Goal: Entertainment & Leisure: Browse casually

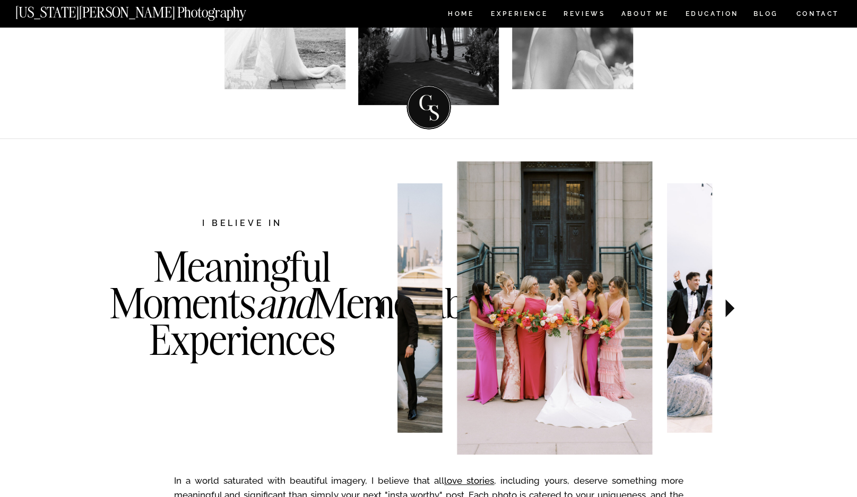
scroll to position [265, 0]
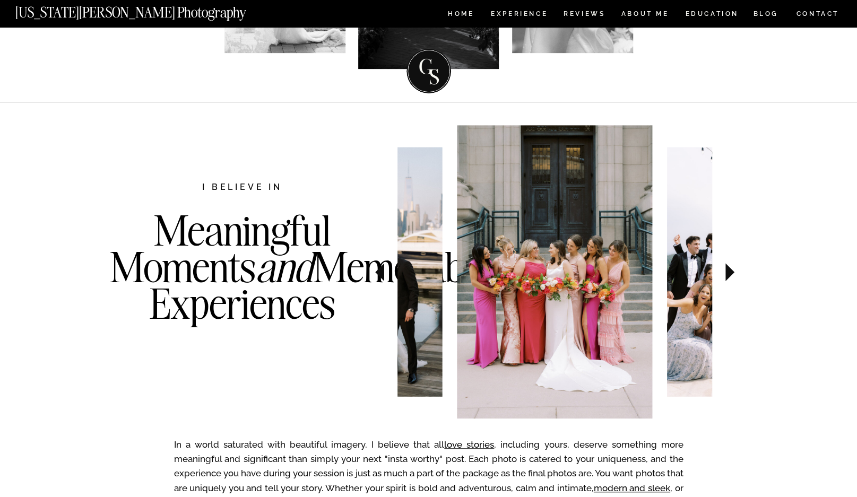
click at [335, 297] on div "In a world saturated with beautiful imagery, I believe that all love stories , …" at bounding box center [428, 381] width 637 height 558
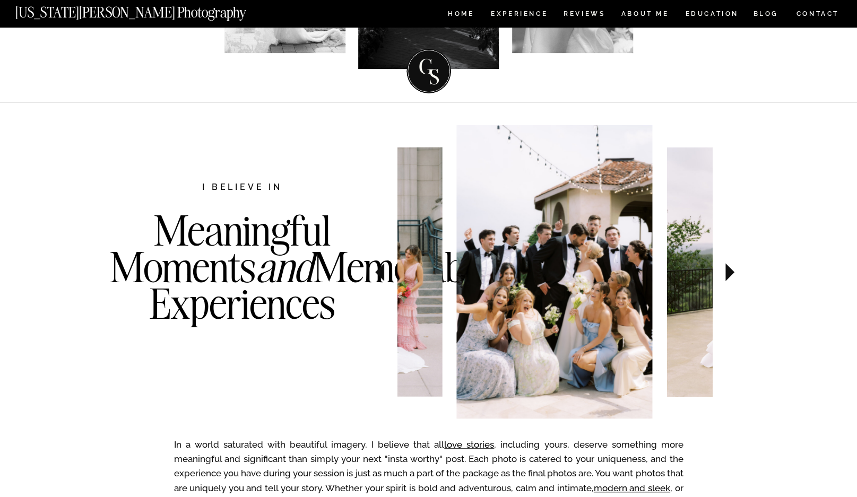
click at [516, 295] on img at bounding box center [554, 272] width 196 height 294
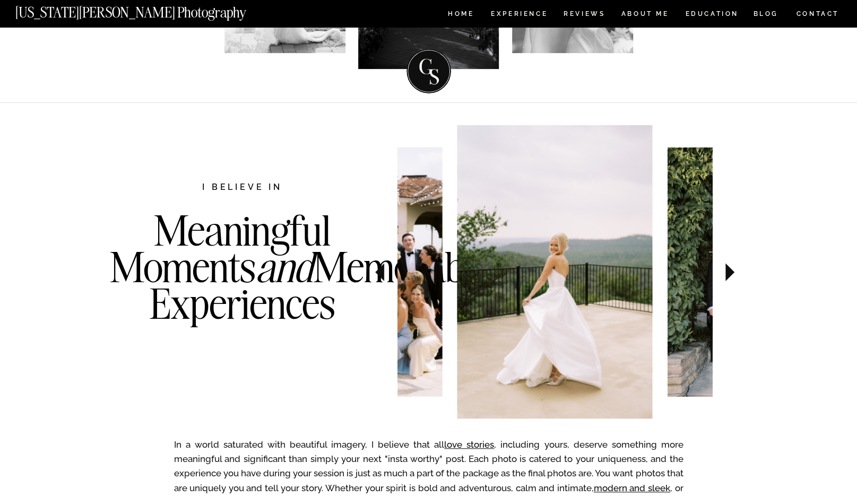
click at [457, 301] on img at bounding box center [555, 272] width 196 height 294
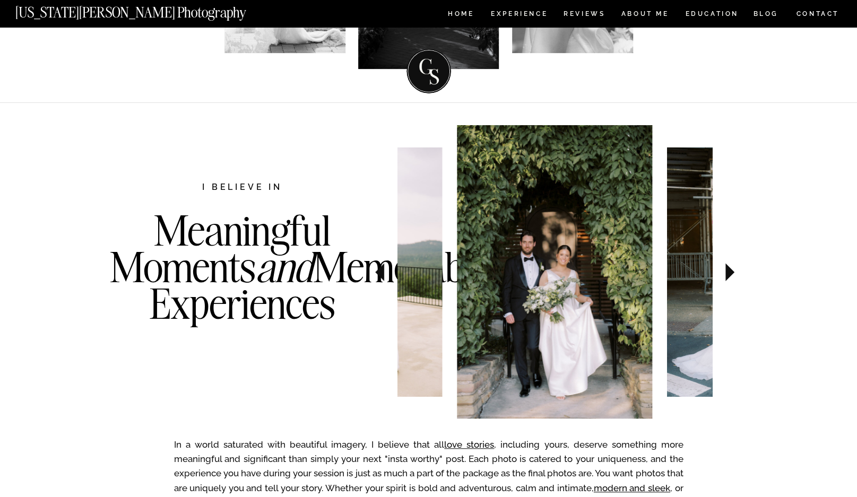
click at [483, 295] on img at bounding box center [555, 272] width 196 height 294
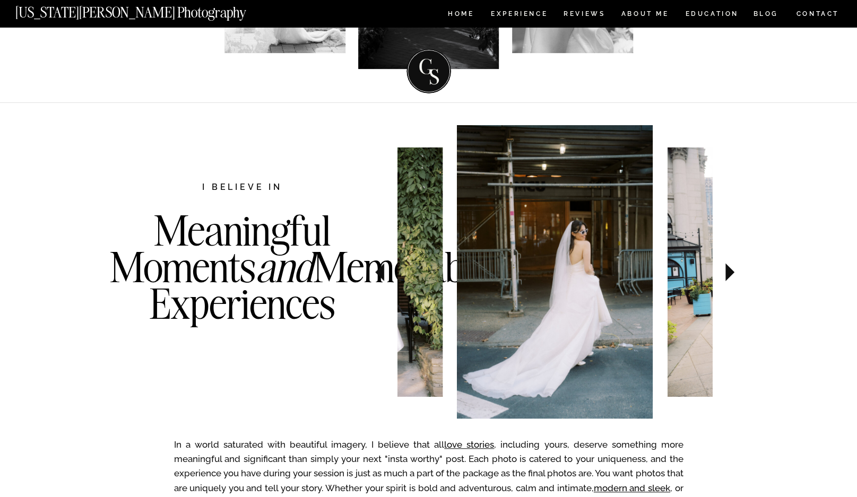
click at [457, 323] on img at bounding box center [555, 272] width 196 height 294
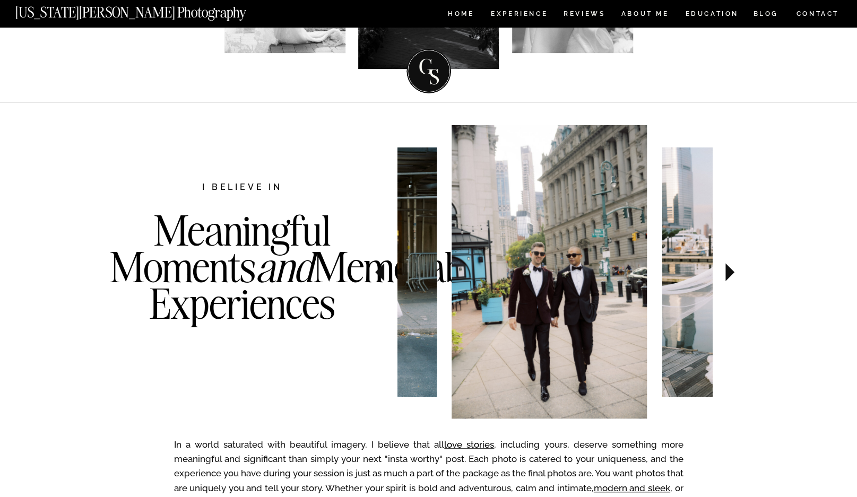
click at [495, 319] on img at bounding box center [550, 272] width 196 height 294
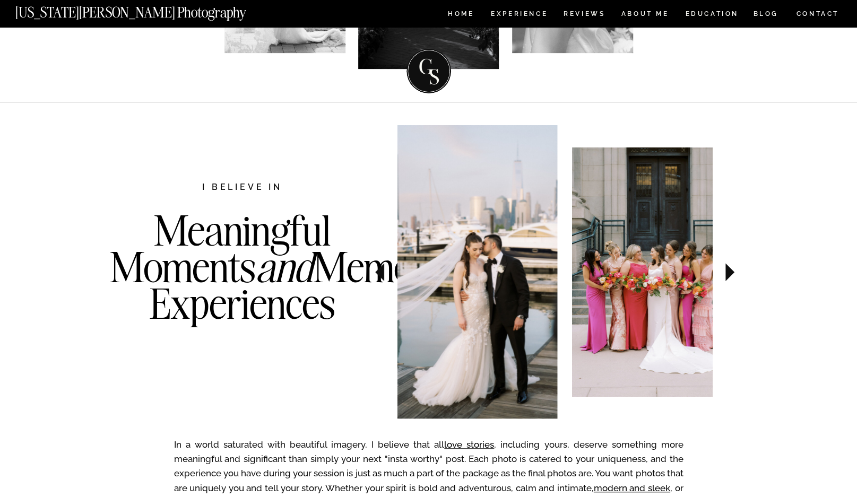
click at [511, 314] on img at bounding box center [460, 272] width 196 height 294
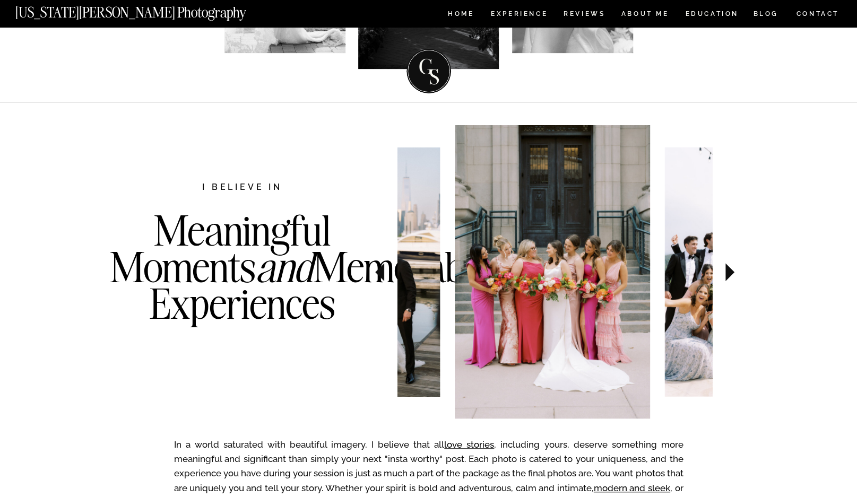
click at [515, 337] on img at bounding box center [552, 272] width 196 height 294
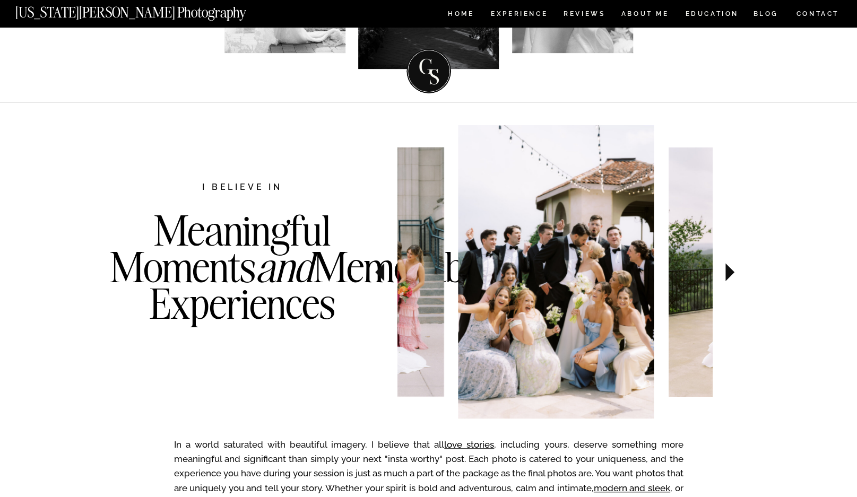
click at [458, 399] on img at bounding box center [556, 272] width 196 height 294
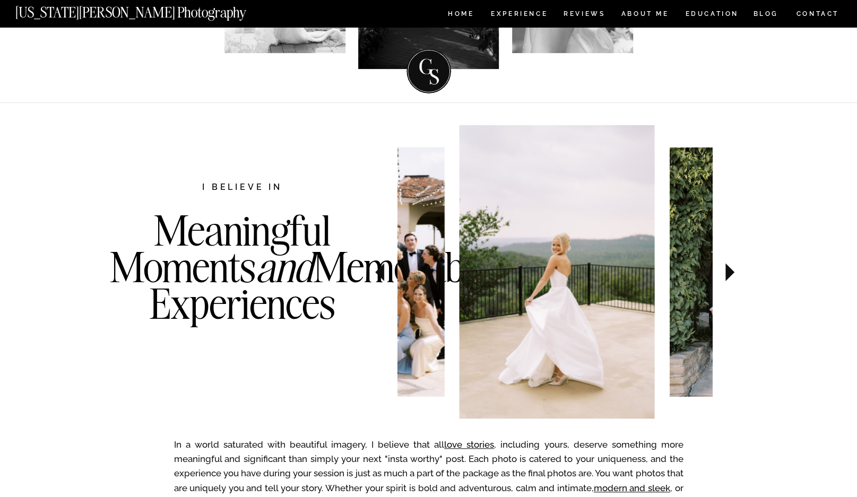
click at [508, 410] on img at bounding box center [557, 272] width 196 height 294
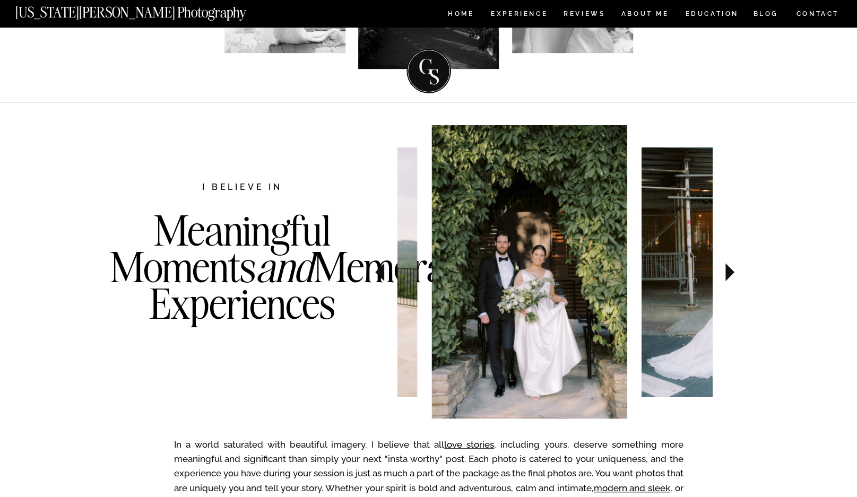
click at [512, 403] on img at bounding box center [530, 272] width 196 height 294
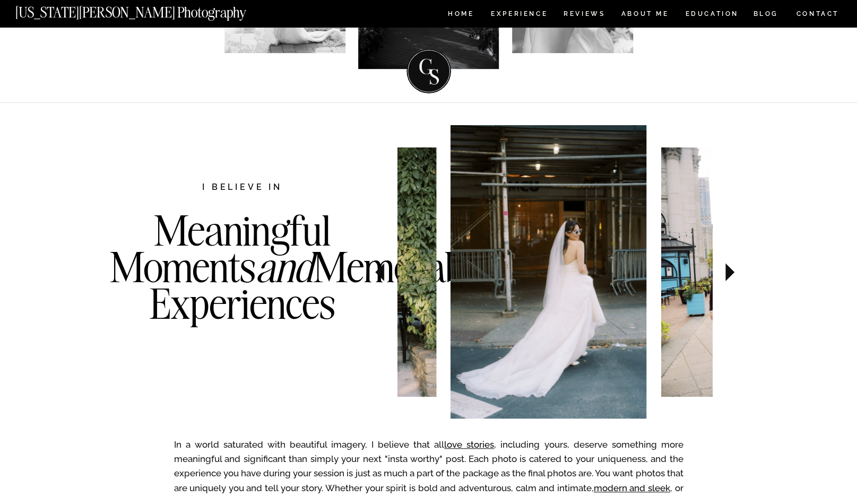
click at [501, 380] on img at bounding box center [549, 272] width 196 height 294
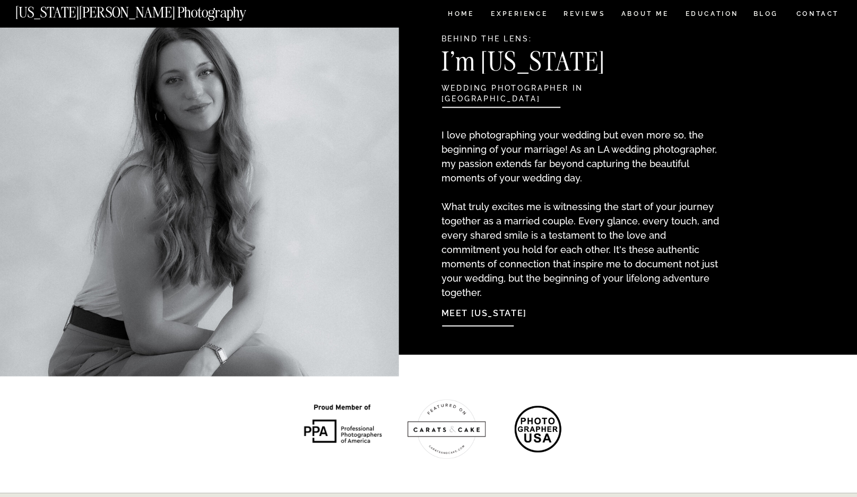
scroll to position [849, 0]
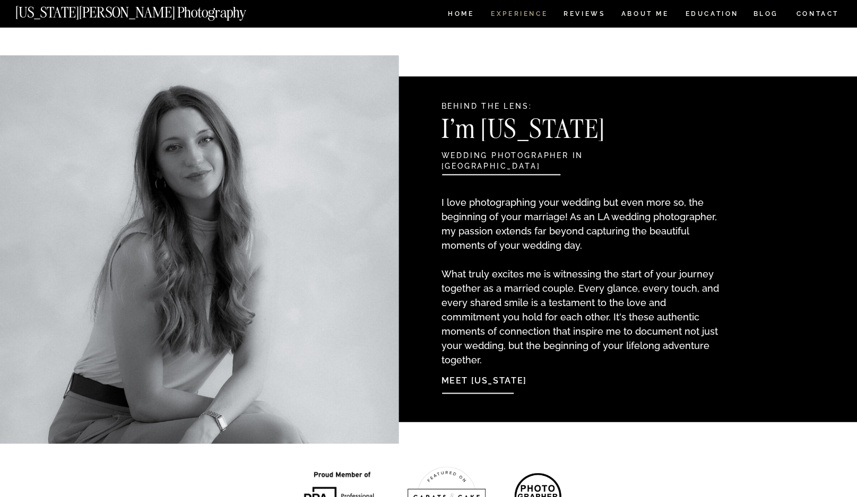
click at [509, 16] on nav "Experience" at bounding box center [519, 15] width 56 height 9
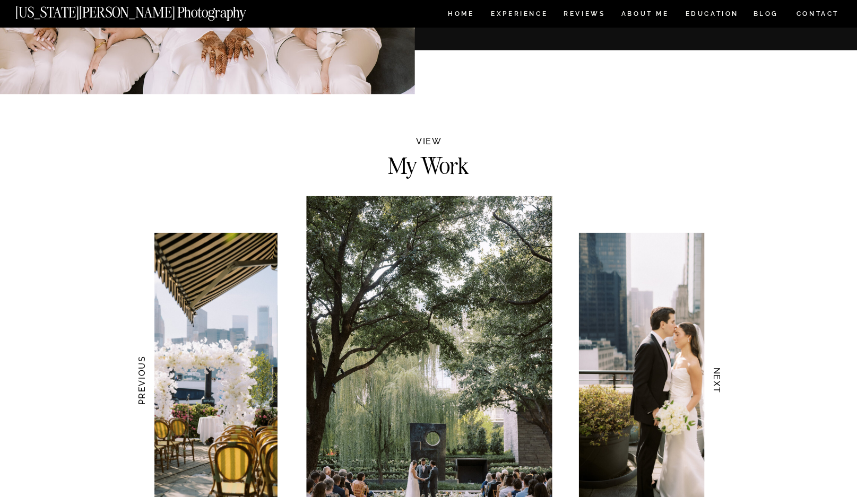
scroll to position [1115, 0]
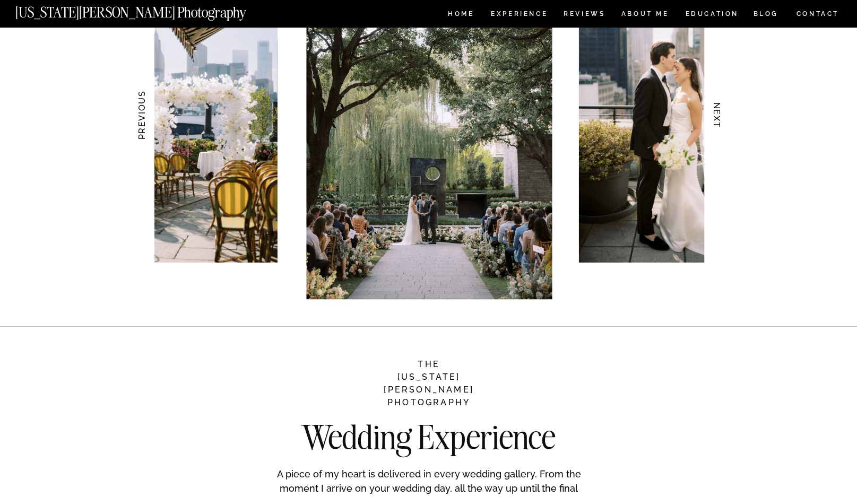
click at [450, 195] on img at bounding box center [429, 114] width 246 height 369
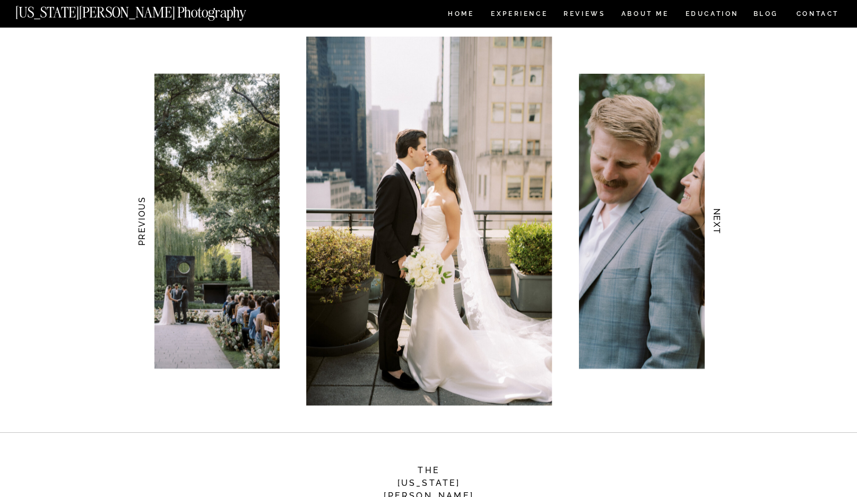
scroll to position [1009, 0]
click at [579, 242] on img at bounding box center [677, 221] width 197 height 295
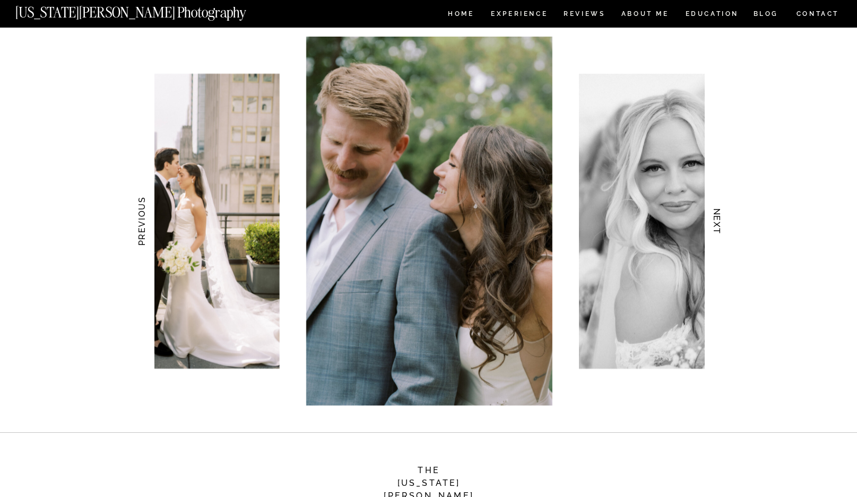
click at [579, 236] on img at bounding box center [677, 221] width 197 height 295
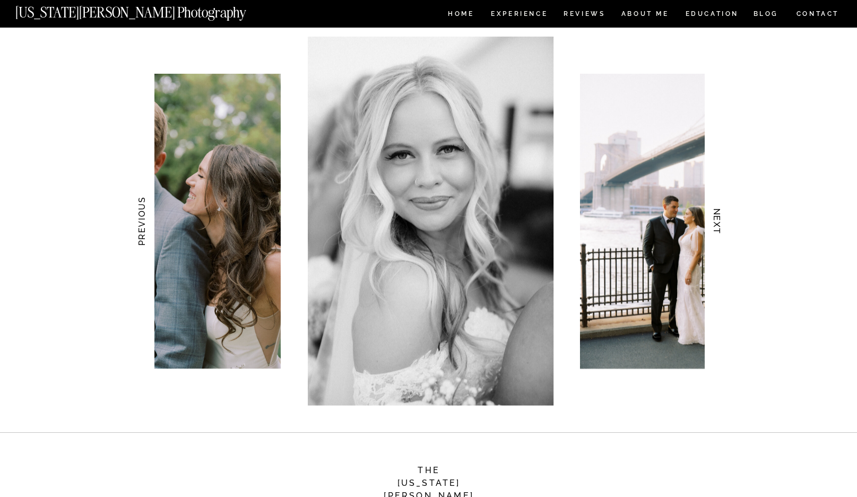
click at [580, 263] on img at bounding box center [678, 221] width 197 height 295
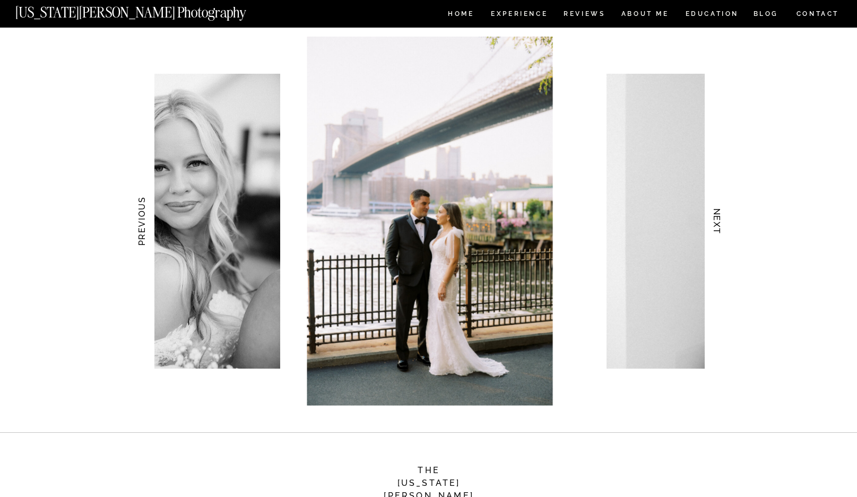
click at [425, 285] on div at bounding box center [429, 221] width 550 height 369
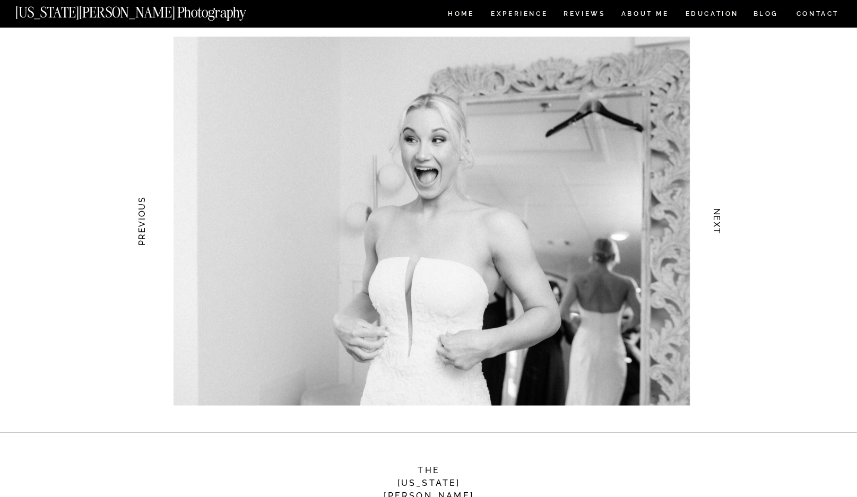
click at [385, 296] on img at bounding box center [432, 221] width 516 height 369
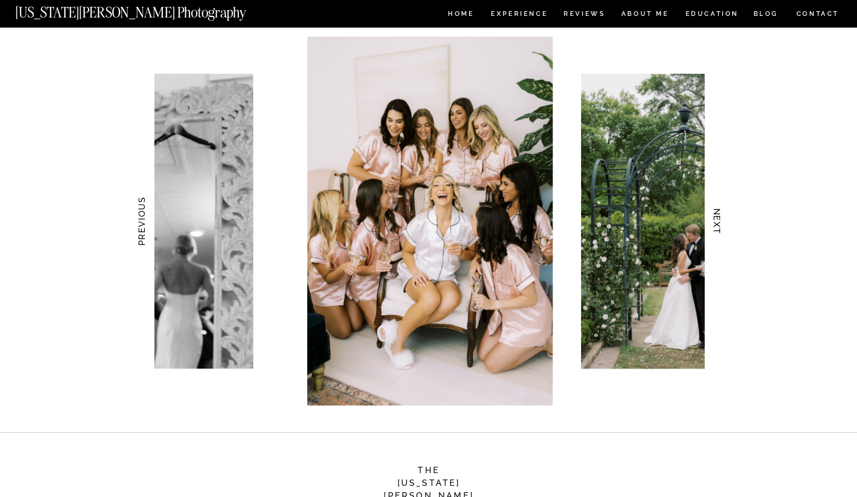
click at [307, 309] on img at bounding box center [430, 221] width 246 height 369
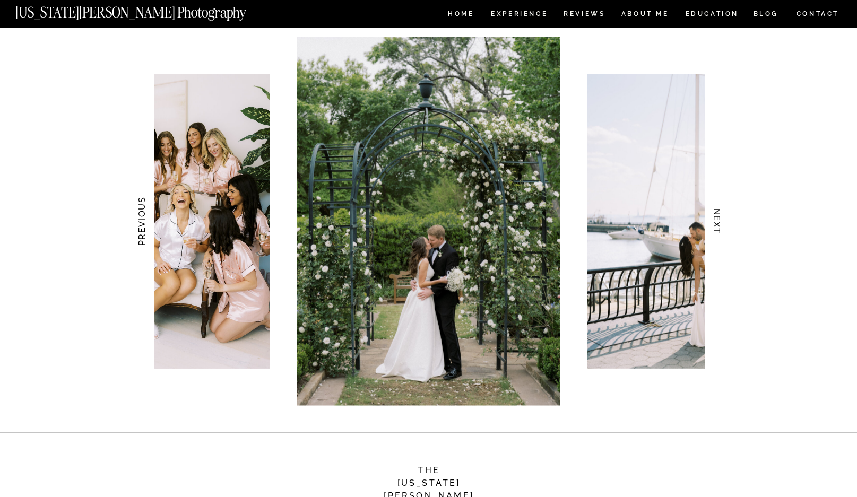
click at [297, 286] on img at bounding box center [428, 221] width 263 height 369
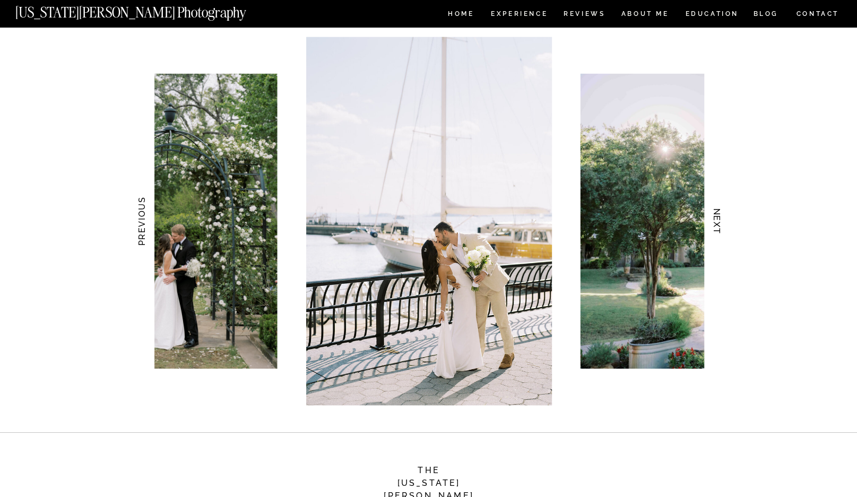
click at [350, 275] on img at bounding box center [429, 221] width 246 height 369
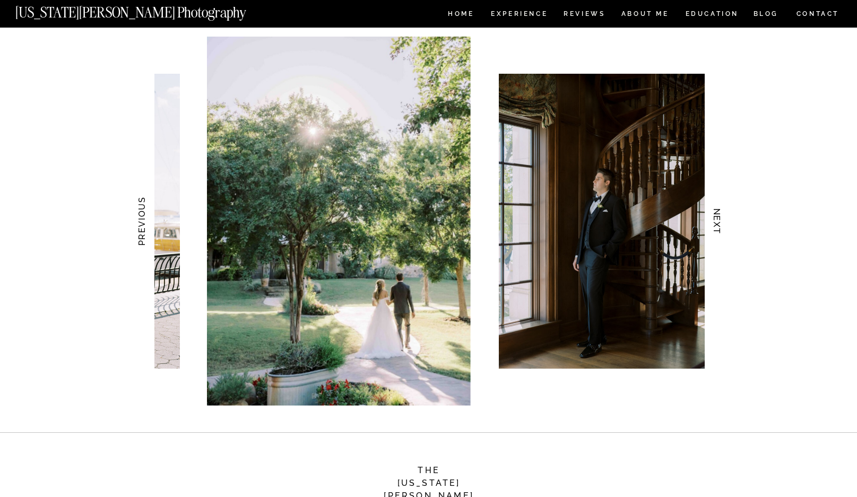
click at [331, 273] on img at bounding box center [338, 221] width 263 height 369
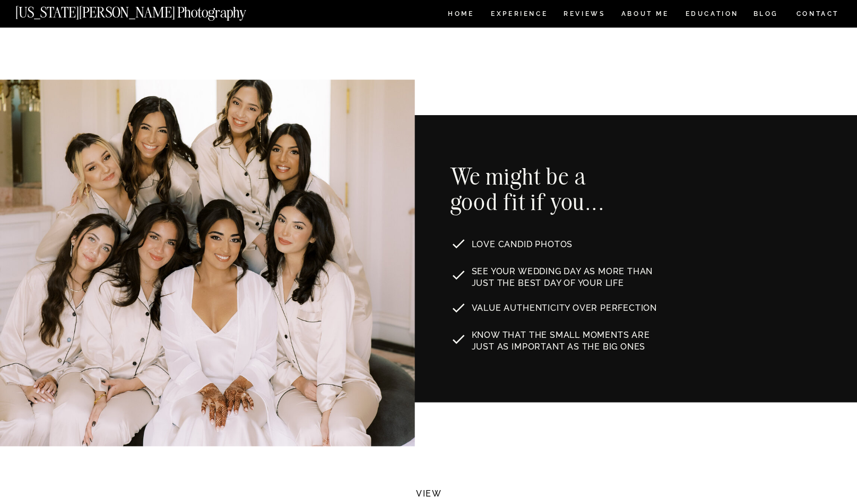
scroll to position [372, 0]
